Goal: Transaction & Acquisition: Purchase product/service

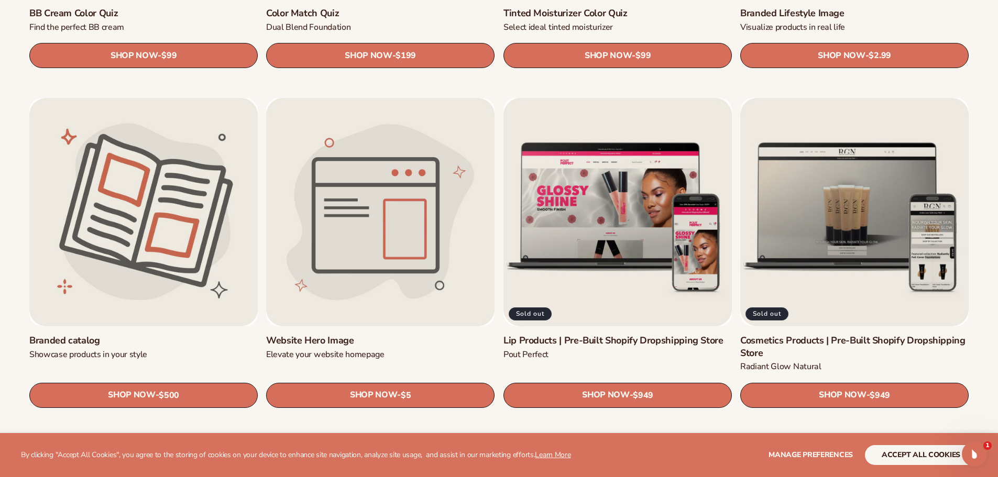
scroll to position [1257, 0]
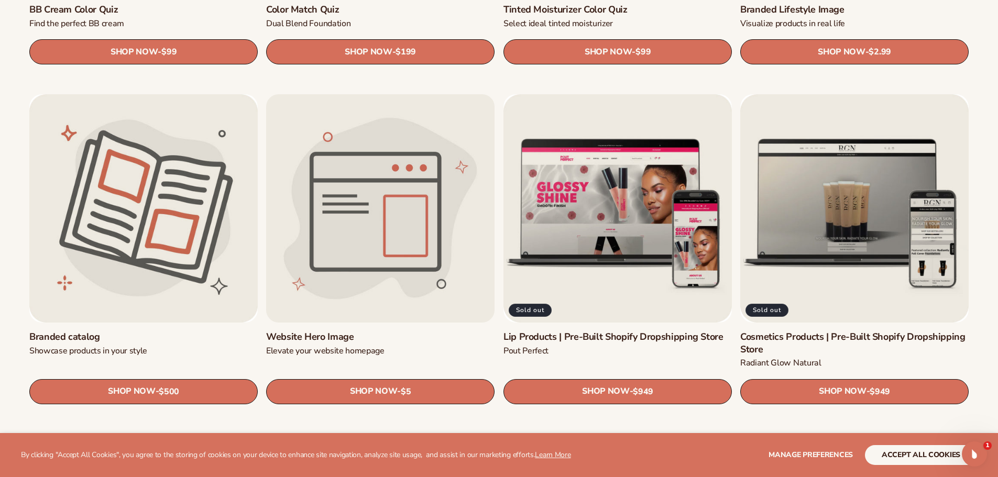
click at [390, 331] on link "Website Hero Image" at bounding box center [380, 337] width 228 height 12
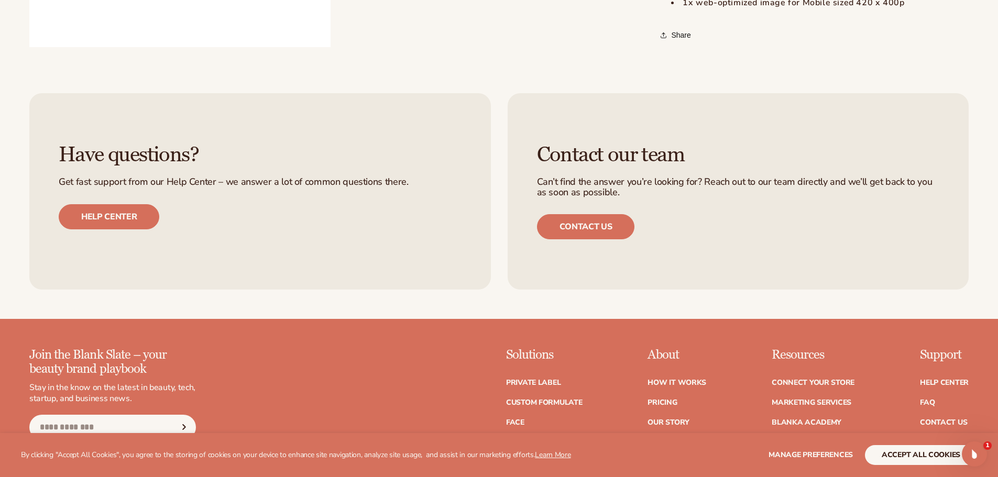
scroll to position [734, 0]
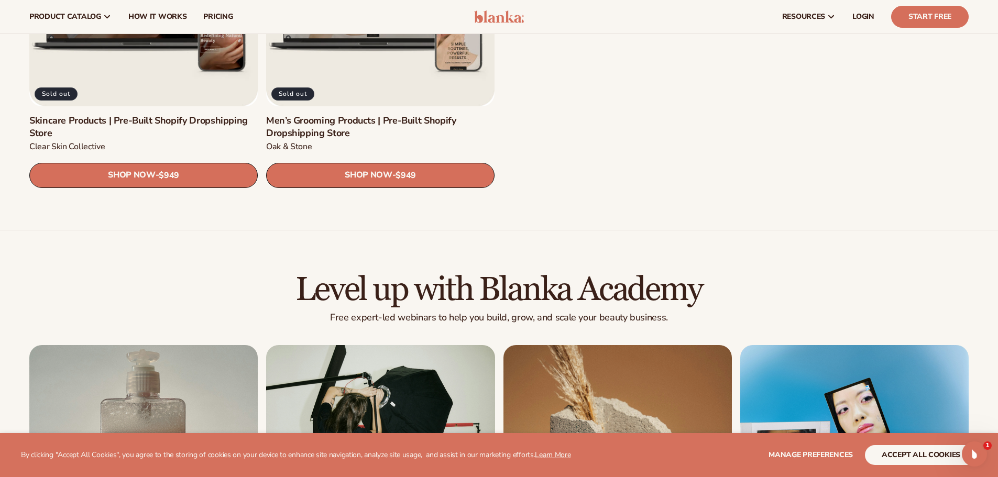
scroll to position [1781, 0]
